Goal: Information Seeking & Learning: Check status

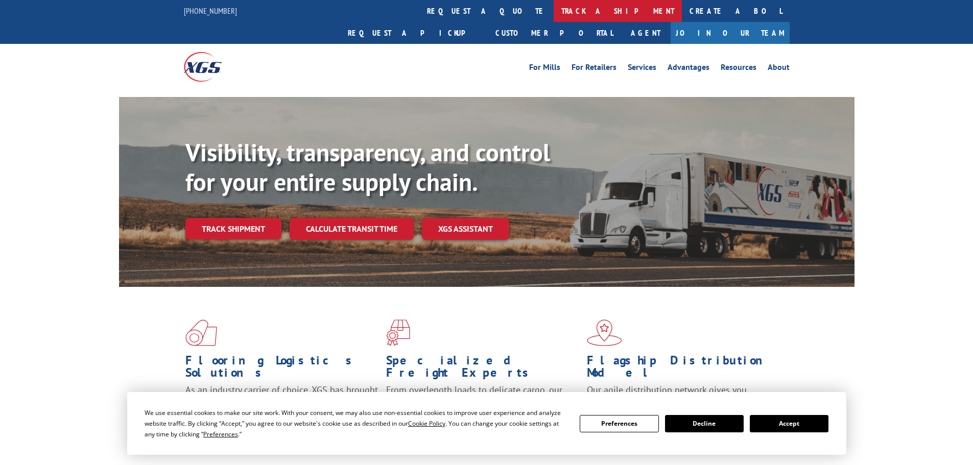
click at [554, 3] on link "track a shipment" at bounding box center [618, 11] width 128 height 22
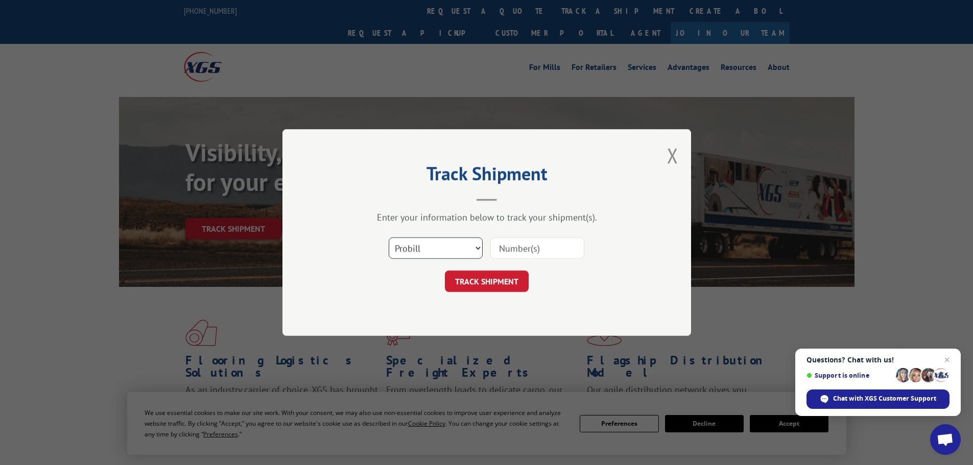
click at [473, 246] on select "Select category... Probill BOL PO" at bounding box center [436, 248] width 94 height 21
click at [538, 256] on input at bounding box center [537, 248] width 94 height 21
type input "5549089"
click at [505, 282] on button "TRACK SHIPMENT" at bounding box center [487, 281] width 84 height 21
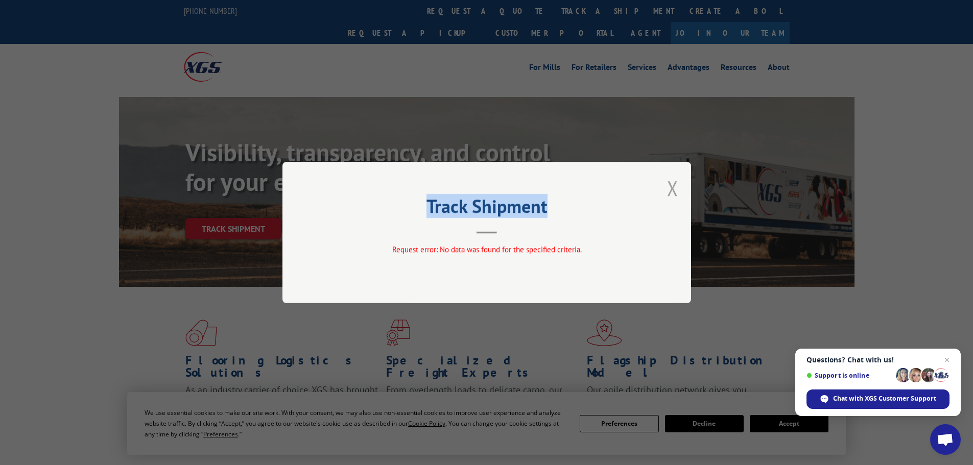
drag, startPoint x: 678, startPoint y: 189, endPoint x: 671, endPoint y: 191, distance: 7.3
click at [678, 189] on div "Track Shipment Request error: No data was found for the specified criteria." at bounding box center [486, 233] width 409 height 142
click at [679, 190] on div "Track Shipment Request error: No data was found for the specified criteria." at bounding box center [486, 233] width 409 height 142
click at [673, 185] on button "Close modal" at bounding box center [672, 188] width 11 height 27
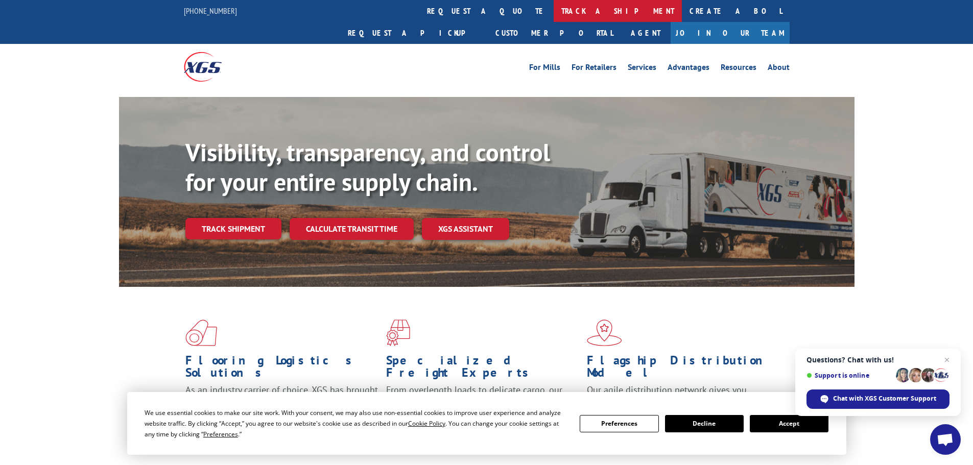
click at [554, 10] on link "track a shipment" at bounding box center [618, 11] width 128 height 22
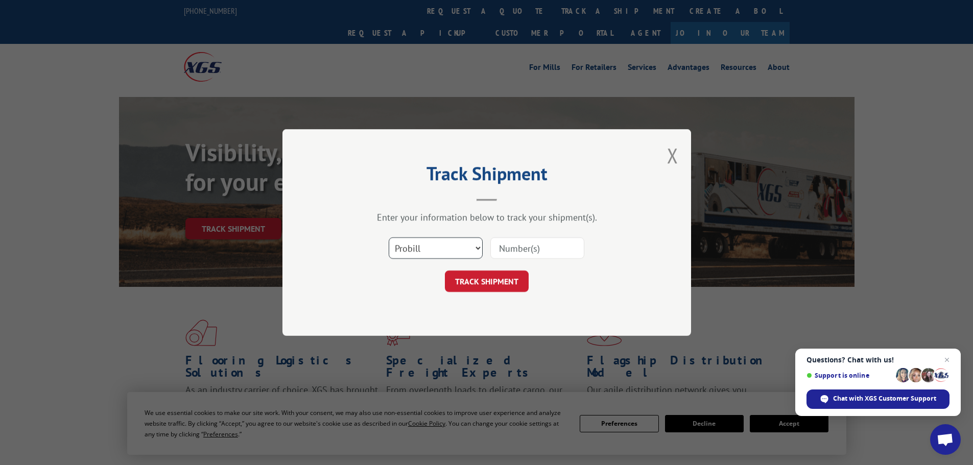
click at [448, 253] on select "Select category... Probill BOL PO" at bounding box center [436, 248] width 94 height 21
select select "po"
click at [389, 238] on select "Select category... Probill BOL PO" at bounding box center [436, 248] width 94 height 21
click at [513, 247] on input at bounding box center [537, 248] width 94 height 21
type input "5549089"
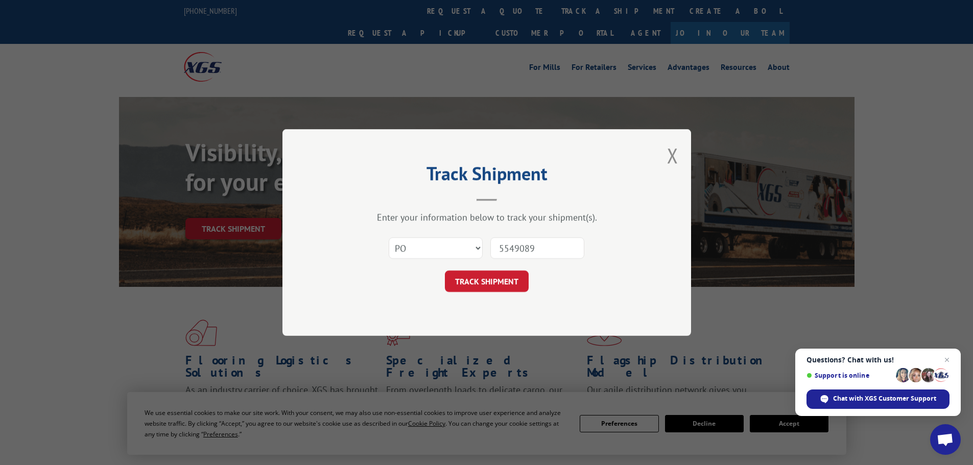
click at [445, 271] on button "TRACK SHIPMENT" at bounding box center [487, 281] width 84 height 21
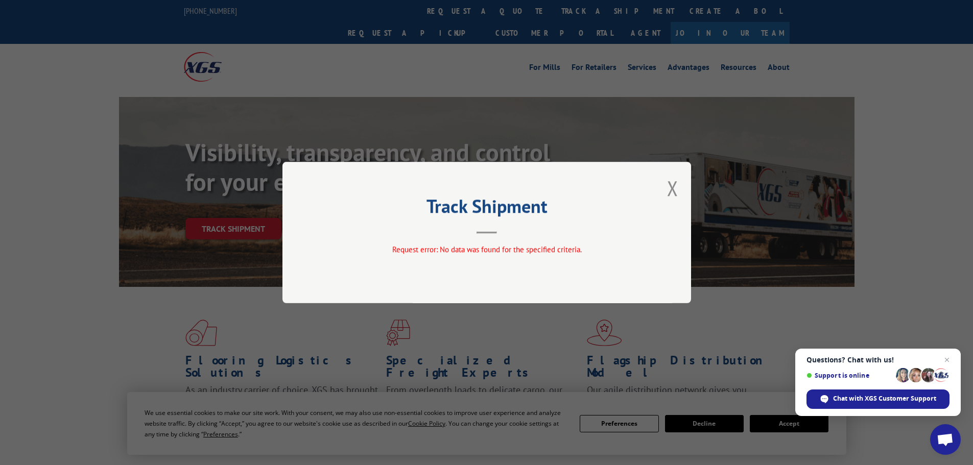
click at [665, 194] on div "Track Shipment Request error: No data was found for the specified criteria." at bounding box center [486, 233] width 409 height 142
click at [674, 190] on button "Close modal" at bounding box center [672, 188] width 11 height 27
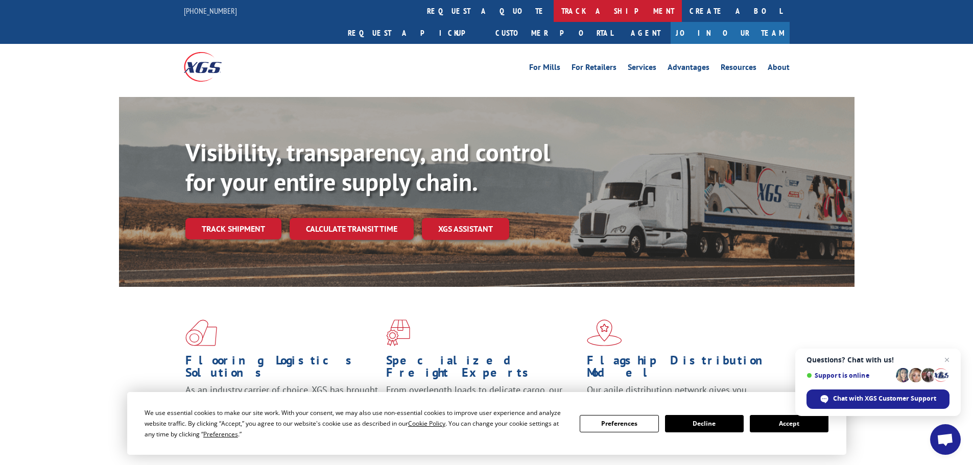
click at [554, 4] on link "track a shipment" at bounding box center [618, 11] width 128 height 22
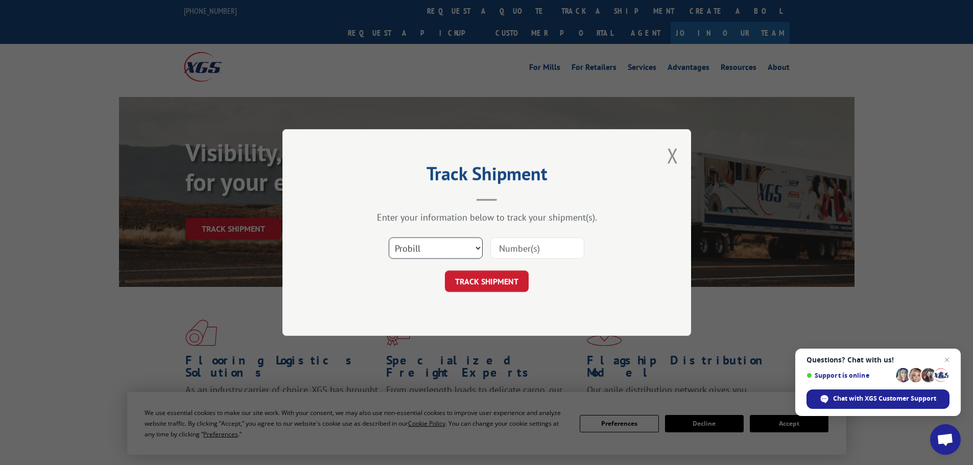
click at [460, 254] on select "Select category... Probill BOL PO" at bounding box center [436, 248] width 94 height 21
select select "bol"
click at [389, 238] on select "Select category... Probill BOL PO" at bounding box center [436, 248] width 94 height 21
click at [555, 246] on input at bounding box center [537, 248] width 94 height 21
type input "5549089"
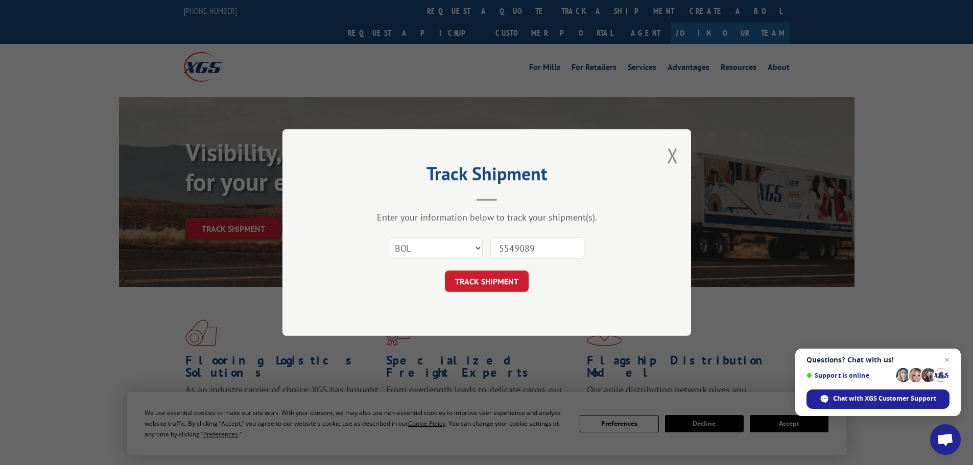
click button "TRACK SHIPMENT" at bounding box center [487, 281] width 84 height 21
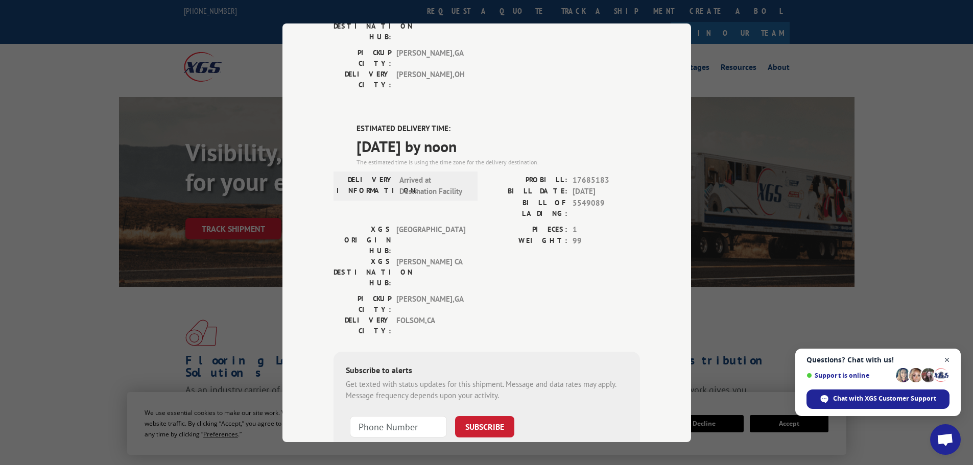
click at [945, 359] on span "Close chat" at bounding box center [947, 360] width 13 height 13
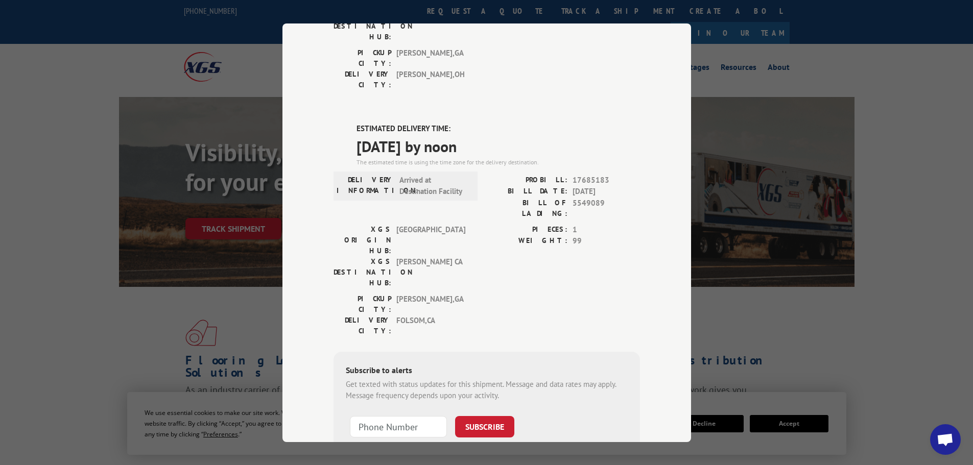
click at [864, 206] on div "Track Shipment DELIVERED DELIVERY INFORMATION: 03/11/2025 01:56 pm Paul PROBILL…" at bounding box center [486, 232] width 973 height 465
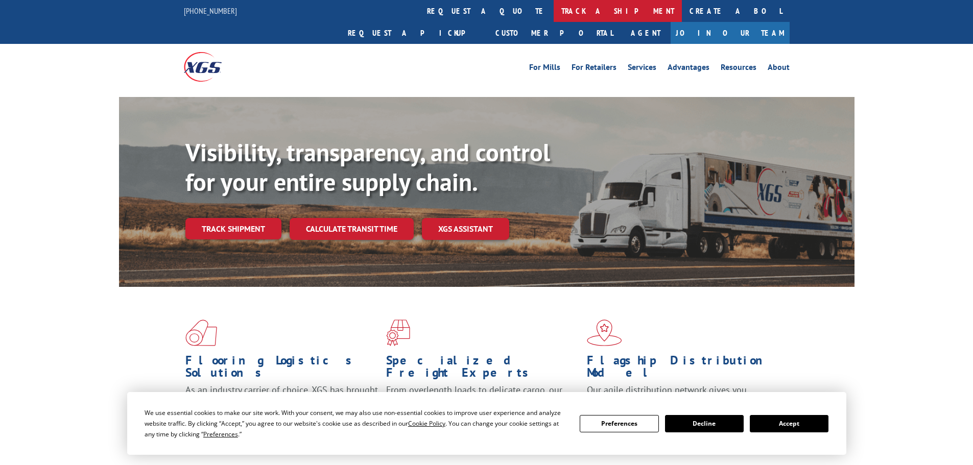
click at [554, 12] on link "track a shipment" at bounding box center [618, 11] width 128 height 22
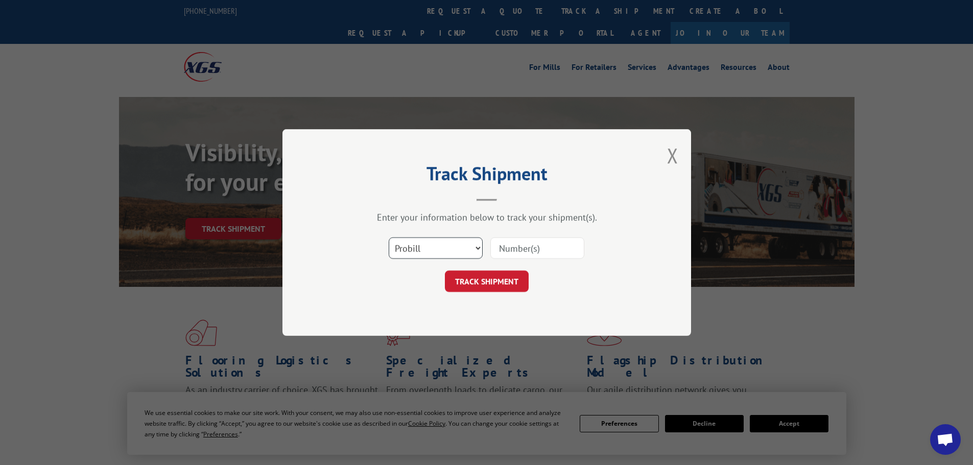
click at [439, 246] on select "Select category... Probill BOL PO" at bounding box center [436, 248] width 94 height 21
select select "po"
click at [389, 238] on select "Select category... Probill BOL PO" at bounding box center [436, 248] width 94 height 21
click at [567, 246] on input at bounding box center [537, 248] width 94 height 21
paste input "75529195"
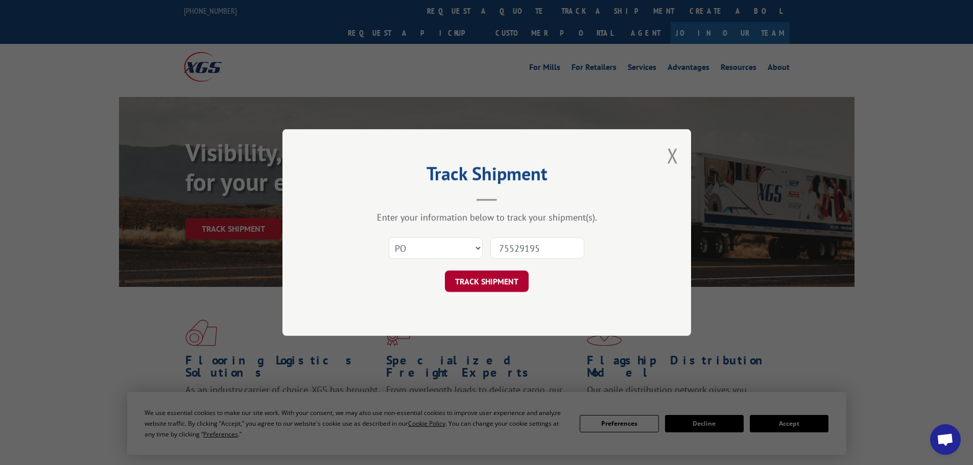
type input "75529195"
click at [525, 279] on button "TRACK SHIPMENT" at bounding box center [487, 281] width 84 height 21
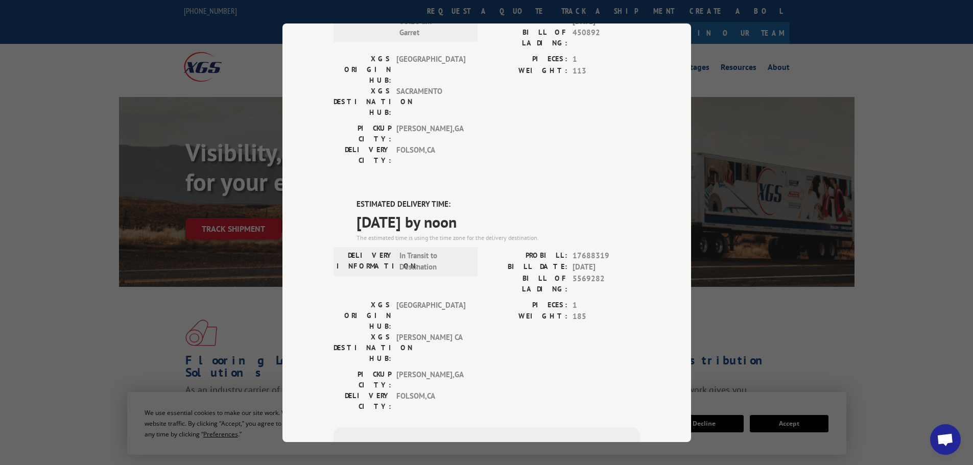
scroll to position [384, 0]
